Goal: Task Accomplishment & Management: Complete application form

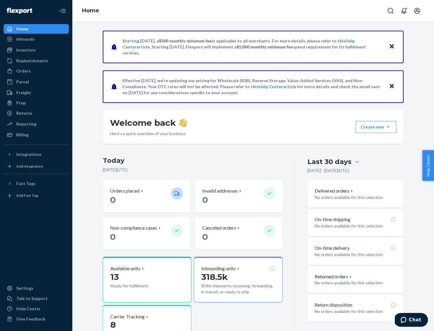
click at [388, 127] on button "Create new Create new inbound Create new order Create new product" at bounding box center [375, 127] width 41 height 12
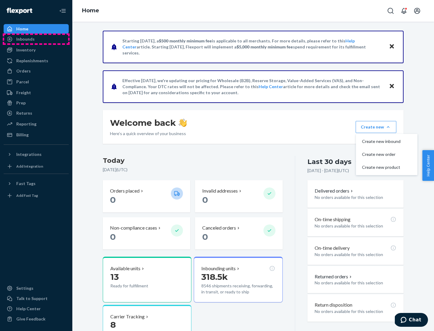
click at [36, 39] on div "Inbounds" at bounding box center [36, 39] width 64 height 8
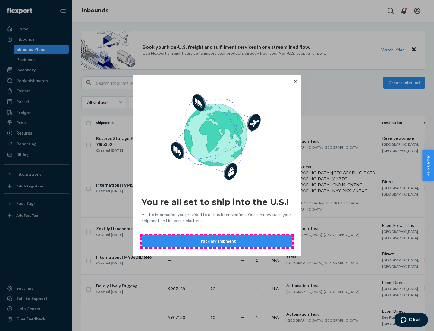
click at [217, 241] on button "Track my shipment" at bounding box center [217, 241] width 151 height 12
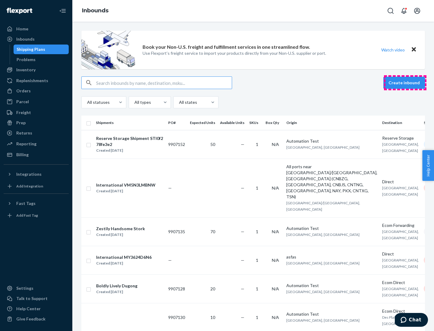
click at [405, 83] on button "Create inbound" at bounding box center [404, 83] width 42 height 12
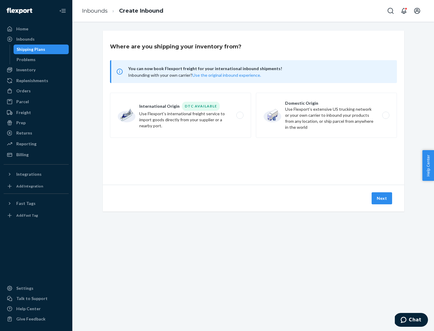
click at [180, 115] on label "International Origin DTC Available Use Flexport's international freight service…" at bounding box center [180, 115] width 141 height 45
click at [239, 115] on input "International Origin DTC Available Use Flexport's international freight service…" at bounding box center [241, 116] width 4 height 4
radio input "true"
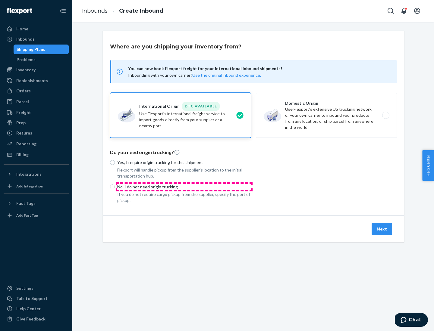
click at [184, 187] on p "No, I do not need origin trucking" at bounding box center [184, 187] width 134 height 6
click at [115, 187] on input "No, I do not need origin trucking" at bounding box center [112, 187] width 5 height 5
radio input "true"
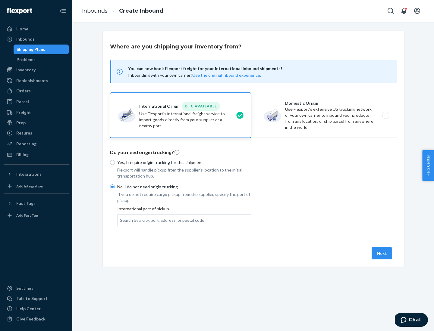
click at [161, 220] on div "Search by a city, port, address, or postal code" at bounding box center [162, 220] width 84 height 6
click at [120, 220] on input "Search by a city, port, address, or postal code" at bounding box center [120, 220] width 1 height 6
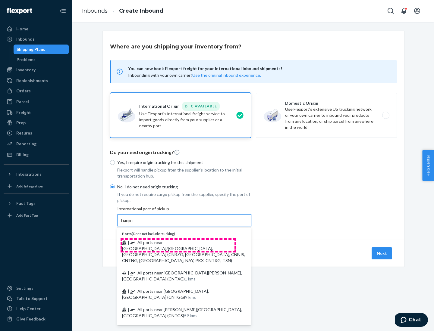
click at [178, 242] on span "| All ports near [GEOGRAPHIC_DATA]/[GEOGRAPHIC_DATA], [GEOGRAPHIC_DATA] (CNBZG,…" at bounding box center [183, 251] width 123 height 23
click at [133, 223] on input "Tianjin" at bounding box center [126, 220] width 13 height 6
type input "All ports near [GEOGRAPHIC_DATA]/[GEOGRAPHIC_DATA], [GEOGRAPHIC_DATA] (CNBZG, […"
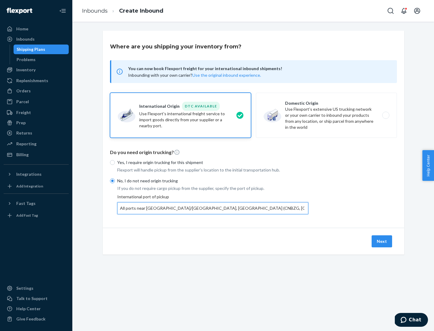
click at [382, 241] on button "Next" at bounding box center [381, 242] width 20 height 12
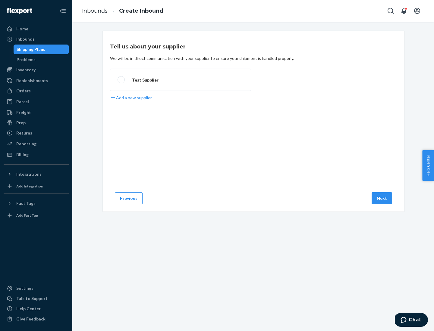
click at [180, 80] on label "Test Supplier" at bounding box center [180, 80] width 141 height 22
click at [121, 80] on input "Test Supplier" at bounding box center [119, 80] width 4 height 4
radio input "true"
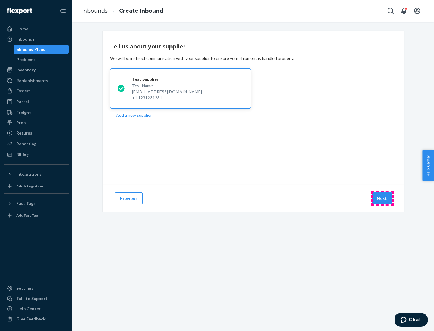
click at [382, 198] on button "Next" at bounding box center [381, 198] width 20 height 12
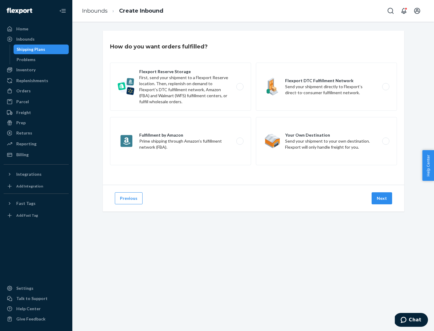
click at [253, 108] on div "Flexport Reserve Storage First, send your shipment to a Flexport Reserve locati…" at bounding box center [253, 115] width 287 height 104
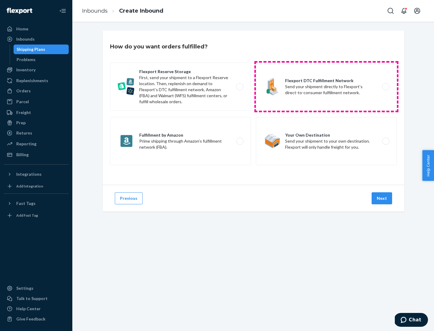
click at [326, 87] on label "Flexport DTC Fulfillment Network Send your shipment directly to Flexport’s dire…" at bounding box center [326, 87] width 141 height 48
click at [385, 87] on input "Flexport DTC Fulfillment Network Send your shipment directly to Flexport’s dire…" at bounding box center [387, 87] width 4 height 4
radio input "true"
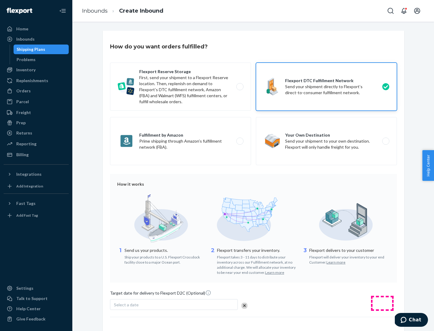
scroll to position [44, 0]
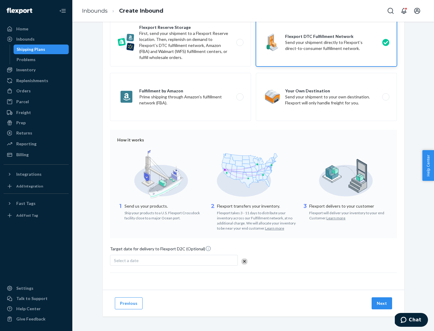
click at [382, 303] on button "Next" at bounding box center [381, 304] width 20 height 12
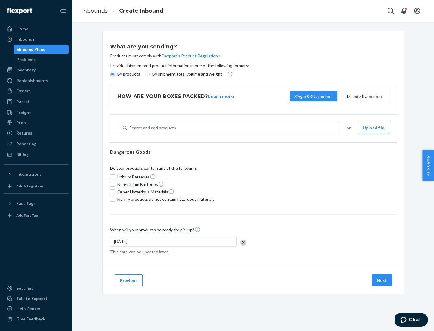
click at [128, 74] on p "By products" at bounding box center [128, 74] width 23 height 6
click at [115, 74] on input "By products" at bounding box center [112, 74] width 5 height 5
click at [151, 128] on div "Search and add products" at bounding box center [152, 128] width 47 height 6
click at [130, 128] on input "Search and add products" at bounding box center [129, 128] width 1 height 6
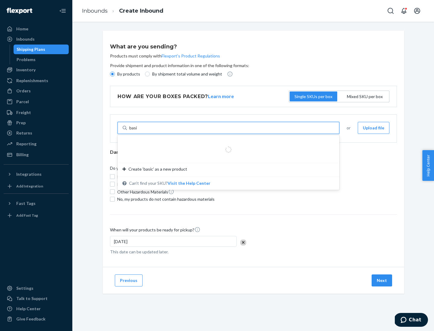
type input "basic"
click at [226, 142] on div "Basic Test Product 1" at bounding box center [225, 142] width 207 height 6
click at [139, 131] on input "basic" at bounding box center [134, 128] width 10 height 6
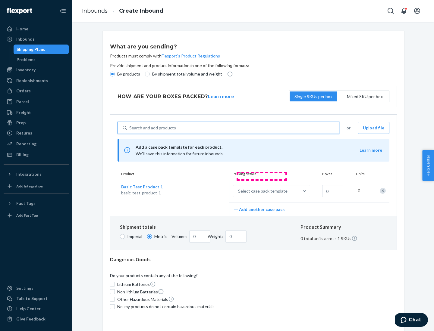
scroll to position [15, 0]
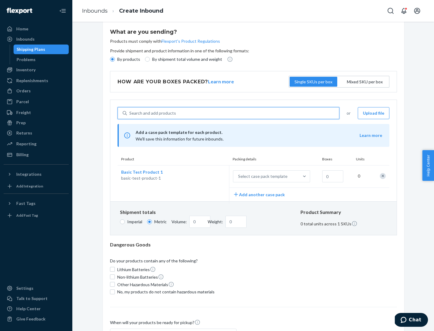
click at [261, 176] on div "Select case pack template" at bounding box center [262, 176] width 49 height 6
click at [208, 176] on input "Select case pack template" at bounding box center [208, 176] width 0 height 0
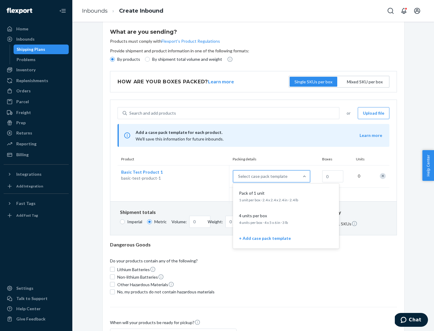
scroll to position [35, 0]
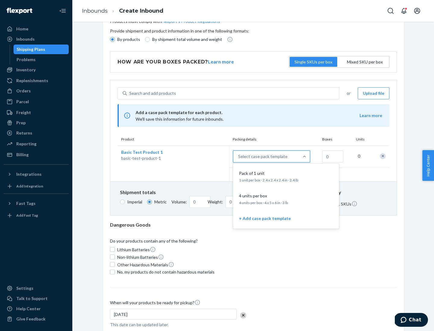
click at [286, 176] on div "Pack of 1 unit" at bounding box center [284, 173] width 96 height 6
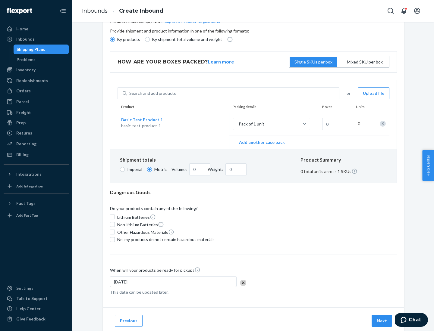
scroll to position [0, 0]
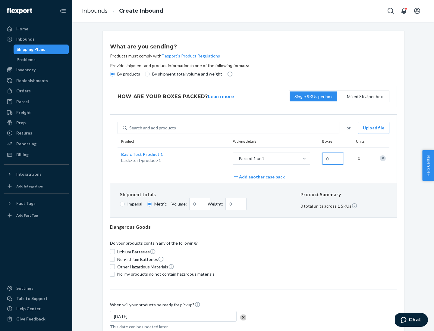
type input "1.09"
type input "10"
type input "0.02"
type input "108.86"
type input "100"
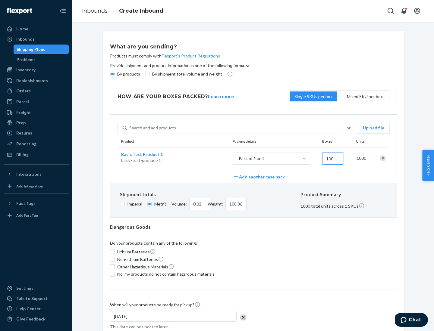
type input "0.23"
type input "1088.62"
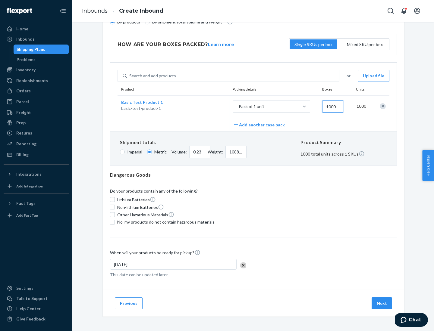
type input "1000"
click at [165, 222] on span "No, my products do not contain hazardous materials" at bounding box center [165, 222] width 97 height 6
click at [115, 222] on input "No, my products do not contain hazardous materials" at bounding box center [112, 222] width 5 height 5
checkbox input "true"
click at [382, 303] on button "Next" at bounding box center [381, 304] width 20 height 12
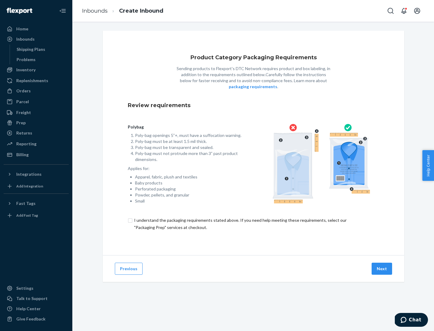
click at [253, 224] on input "checkbox" at bounding box center [253, 224] width 251 height 14
checkbox input "true"
click at [382, 269] on button "Next" at bounding box center [381, 269] width 20 height 12
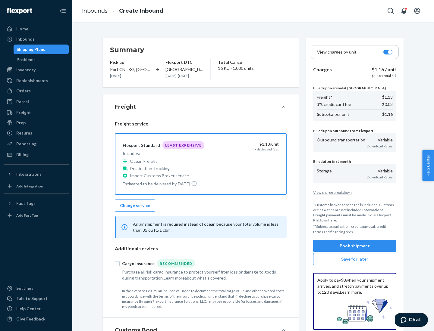
scroll to position [70, 0]
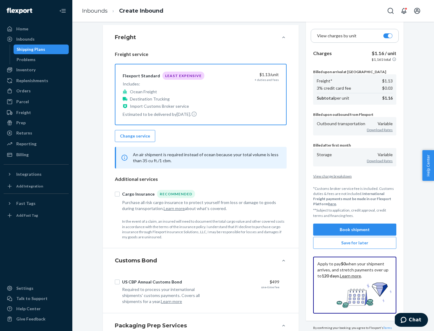
click at [355, 230] on button "Book shipment" at bounding box center [354, 230] width 83 height 12
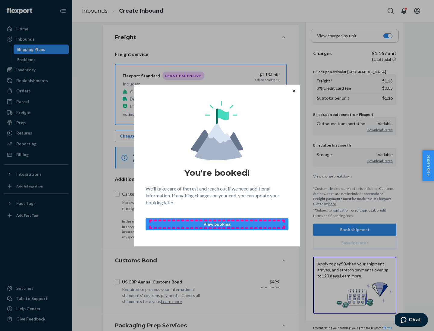
click at [217, 224] on p "View booking" at bounding box center [217, 224] width 133 height 6
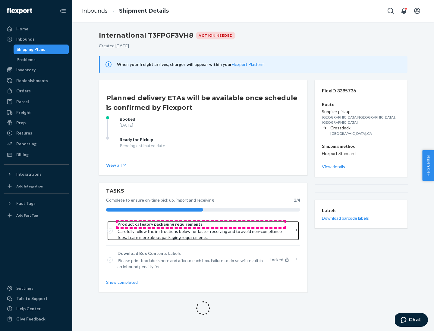
click at [201, 224] on span "Product category packaging requirements" at bounding box center [200, 224] width 167 height 6
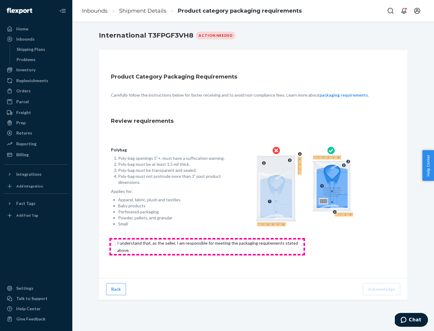
click at [207, 247] on input "checkbox" at bounding box center [211, 247] width 200 height 14
checkbox input "true"
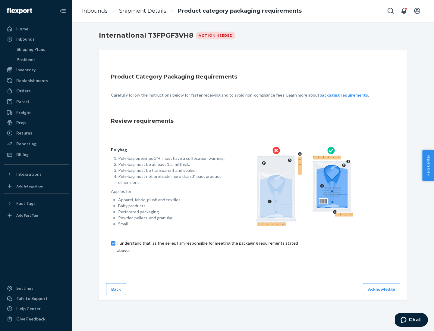
click at [382, 289] on button "Acknowledge" at bounding box center [381, 289] width 37 height 12
